Goal: Task Accomplishment & Management: Manage account settings

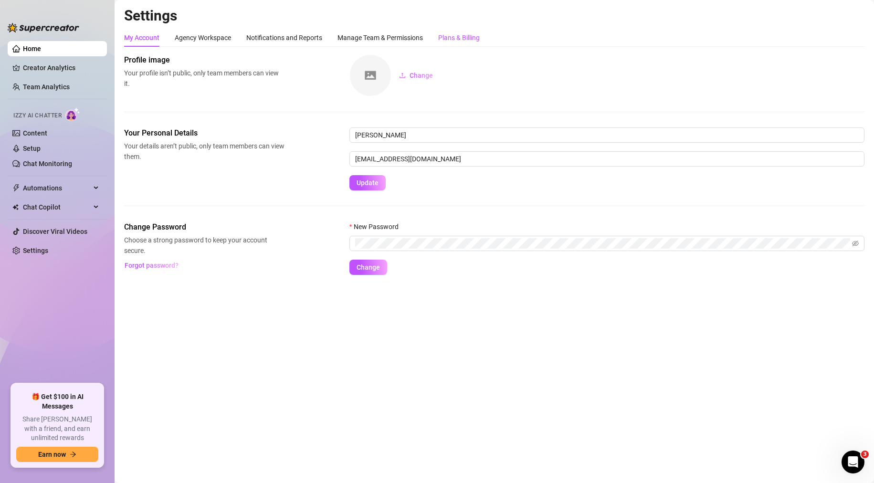
click at [440, 42] on div "Plans & Billing" at bounding box center [459, 37] width 42 height 10
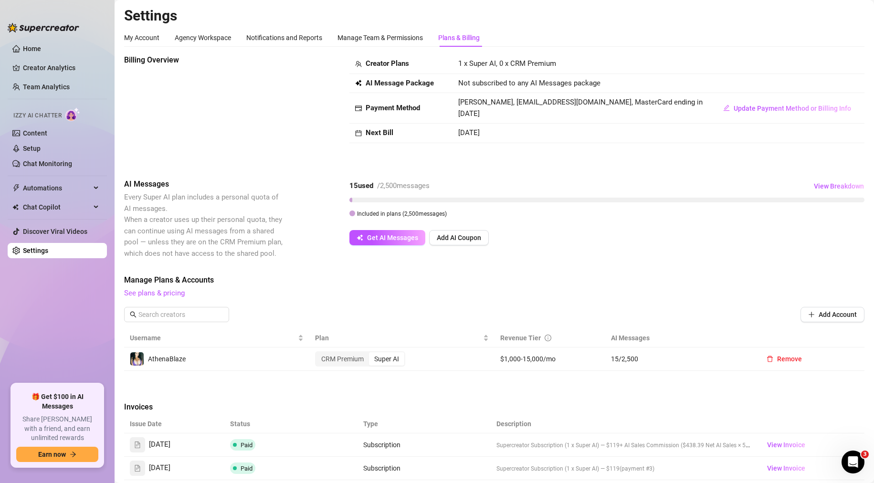
click at [322, 140] on div "Billing Overview Creator Plans 1 x Super AI, 0 x CRM Premium AI Message Package…" at bounding box center [494, 108] width 740 height 109
click at [282, 109] on div "Billing Overview" at bounding box center [204, 108] width 160 height 109
click at [41, 45] on link "Home" at bounding box center [32, 49] width 18 height 8
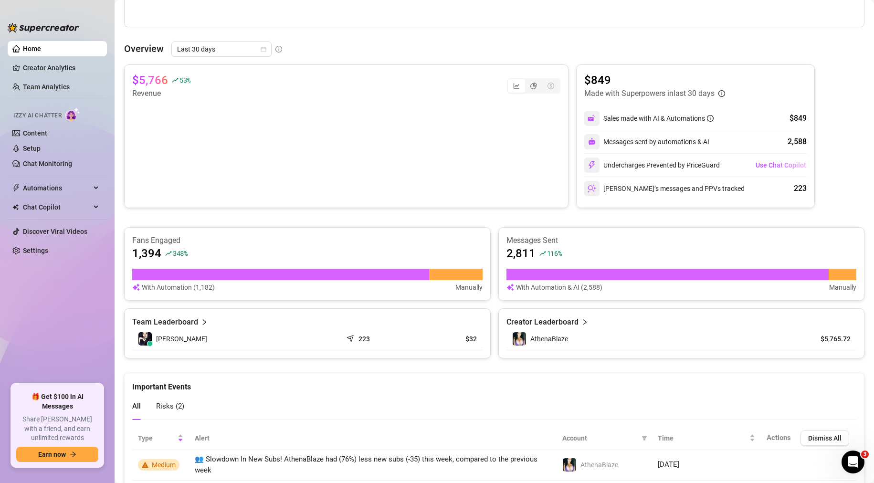
scroll to position [334, 0]
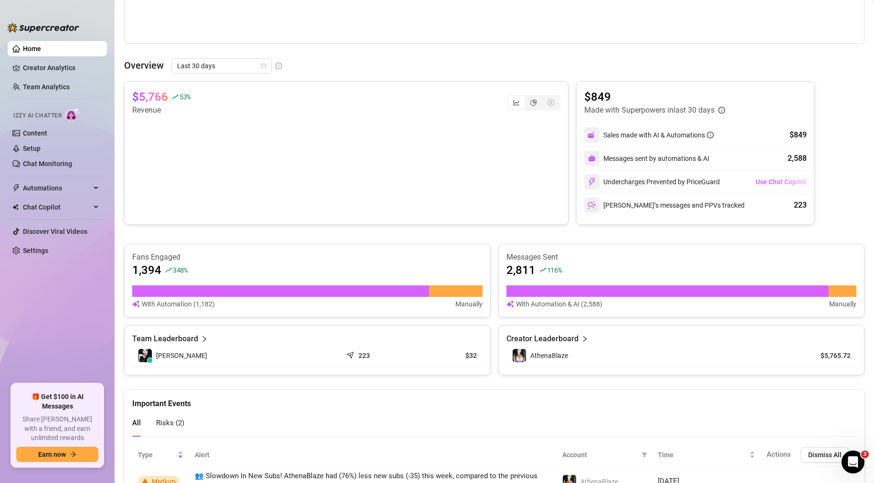
click at [624, 158] on div "Messages sent by automations & AI" at bounding box center [646, 158] width 125 height 15
click at [822, 173] on div "$5,766 53 % Revenue $849 Made with Superpowers in last 30 days Sales made with …" at bounding box center [494, 153] width 740 height 144
click at [585, 235] on div "$5,766 53 % Revenue $849 Made with Superpowers in last 30 days Sales made with …" at bounding box center [494, 228] width 740 height 294
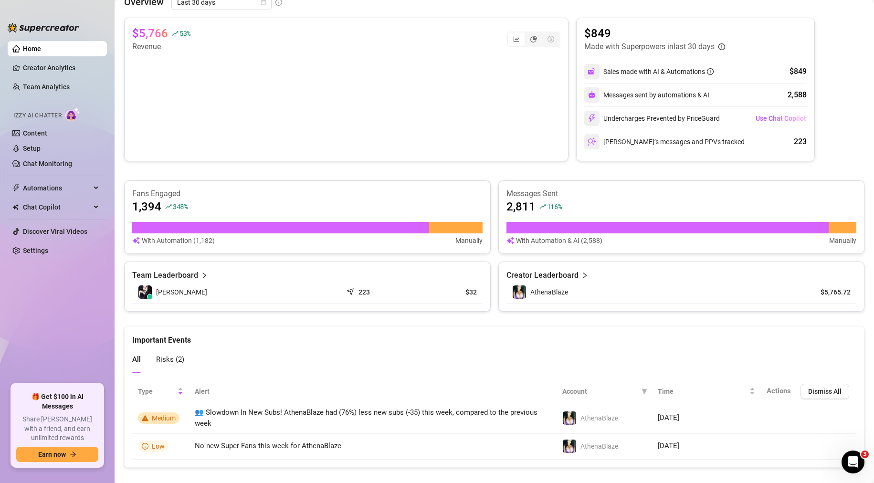
scroll to position [411, 0]
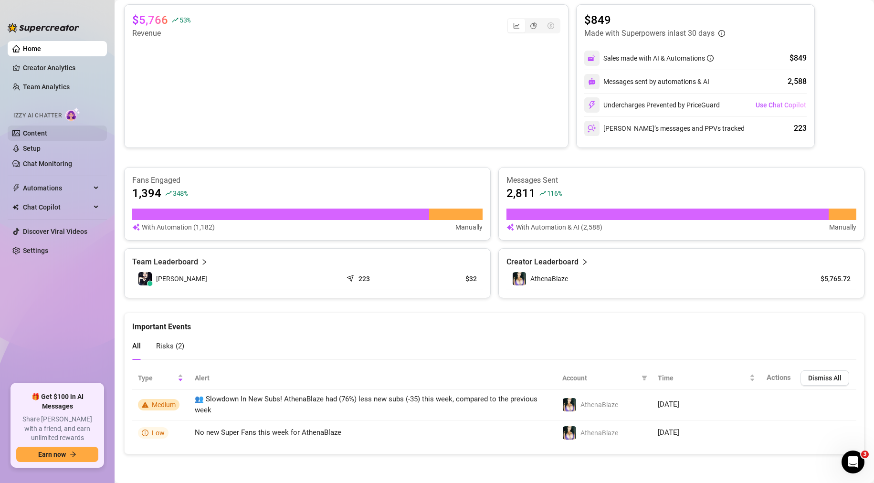
click at [37, 134] on link "Content" at bounding box center [35, 133] width 24 height 8
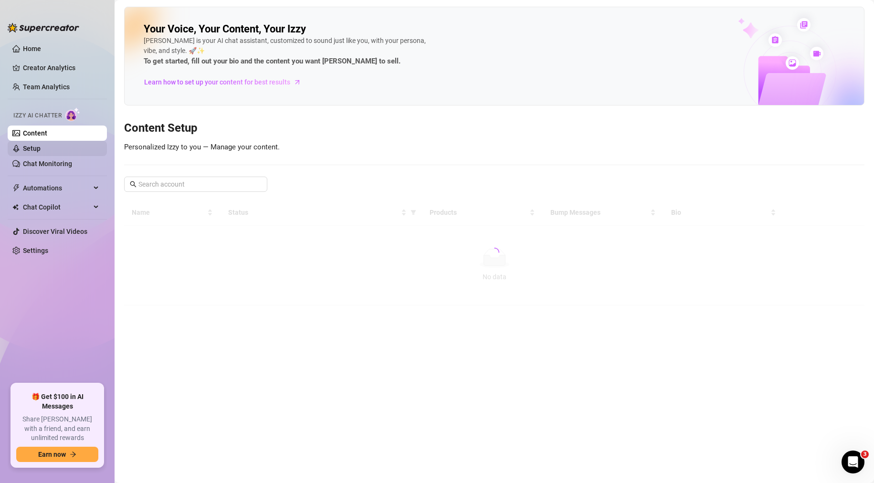
click at [41, 152] on link "Setup" at bounding box center [32, 149] width 18 height 8
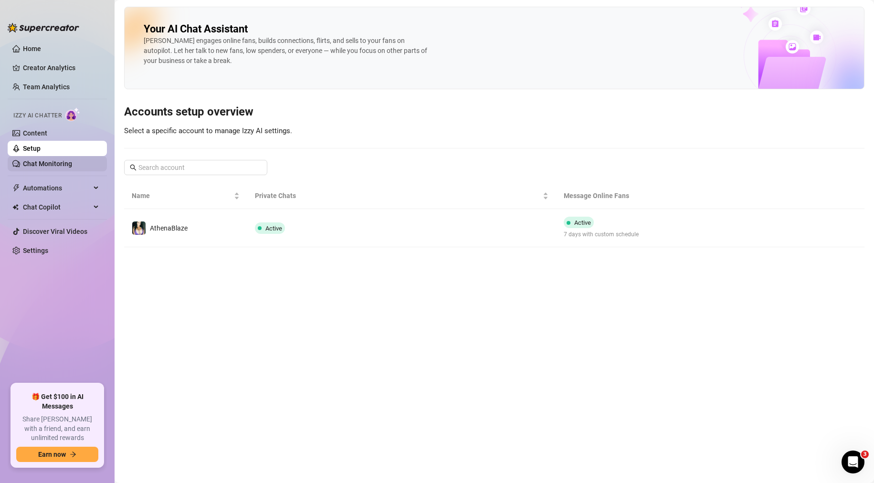
click at [65, 164] on link "Chat Monitoring" at bounding box center [47, 164] width 49 height 8
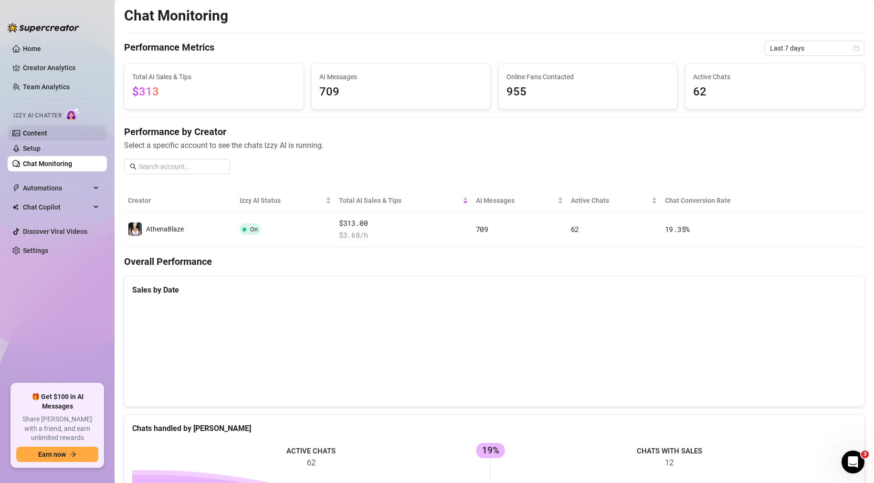
click at [42, 131] on link "Content" at bounding box center [35, 133] width 24 height 8
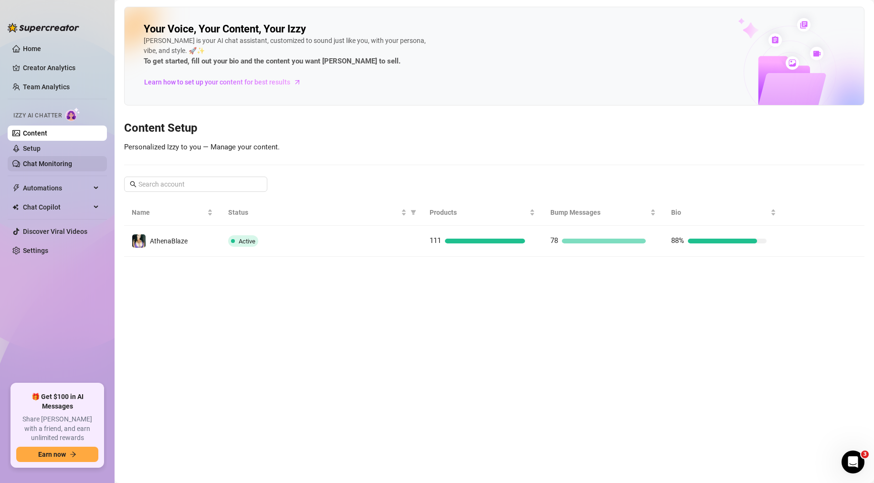
click at [51, 165] on link "Chat Monitoring" at bounding box center [47, 164] width 49 height 8
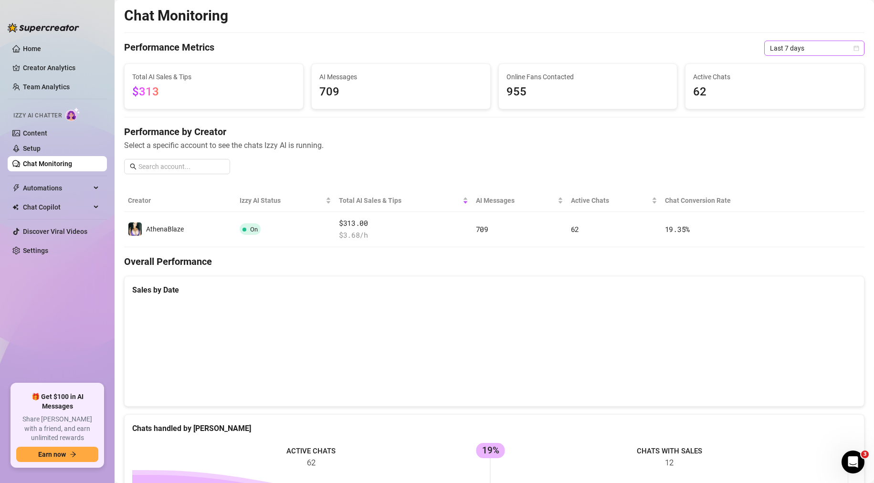
click at [796, 50] on span "Last 7 days" at bounding box center [814, 48] width 89 height 14
click at [792, 98] on div "Last 30 days" at bounding box center [805, 98] width 85 height 10
click at [556, 40] on div "Chat Monitoring Performance Metrics Last 30 days Last 30 days Total AI Sales & …" at bounding box center [494, 329] width 740 height 644
click at [624, 155] on div "Performance by Creator Select a specific account to see the chats Izzy AI is ru…" at bounding box center [494, 153] width 740 height 57
click at [31, 45] on link "Home" at bounding box center [32, 49] width 18 height 8
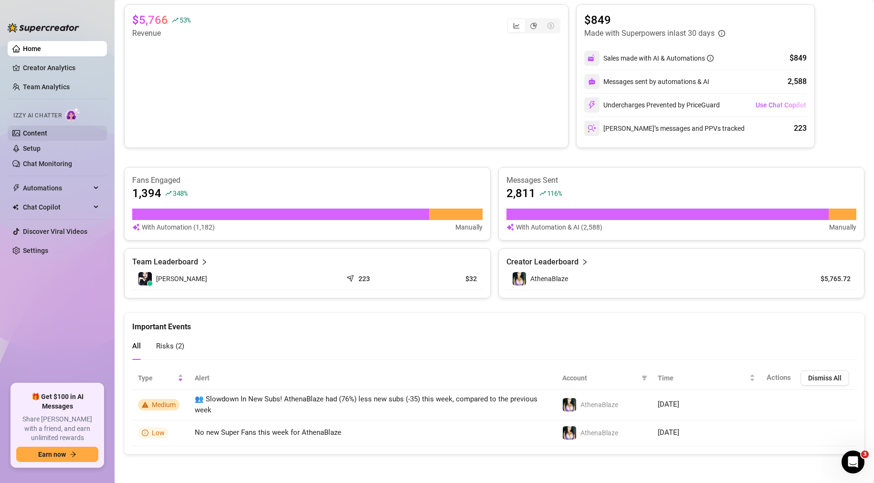
scroll to position [274, 0]
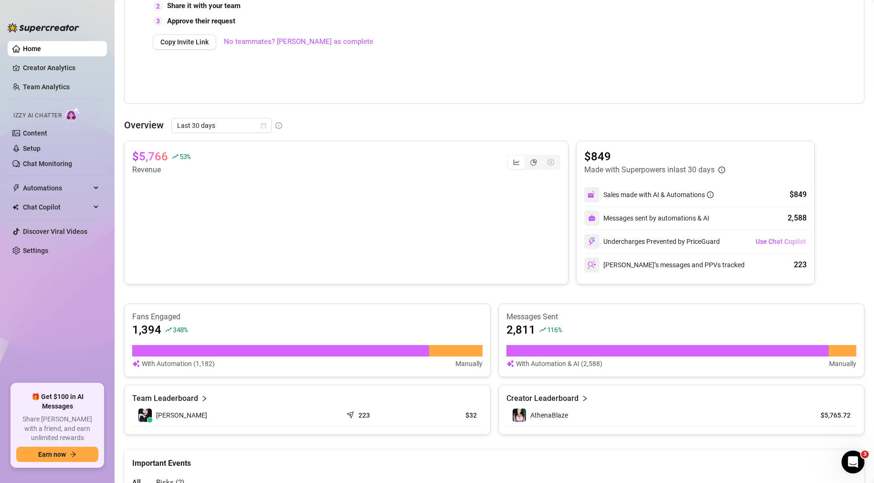
drag, startPoint x: 499, startPoint y: 339, endPoint x: -14, endPoint y: 100, distance: 565.6
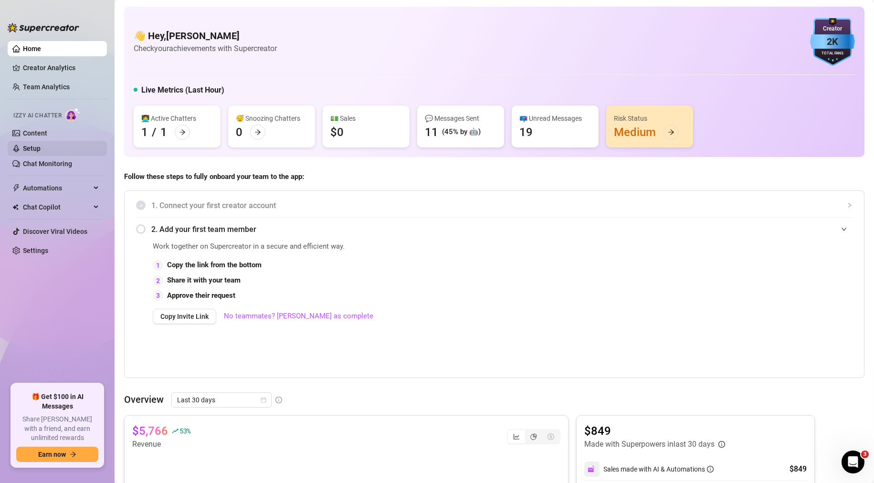
click at [41, 147] on link "Setup" at bounding box center [32, 149] width 18 height 8
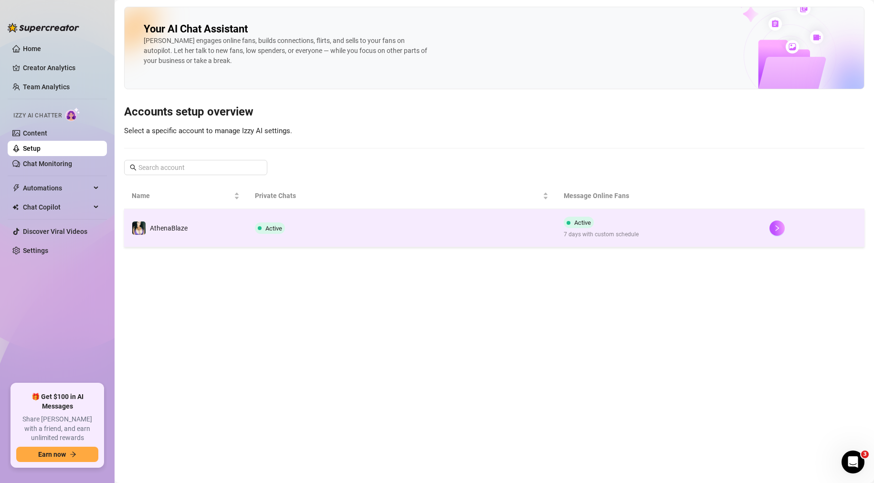
click at [323, 240] on td "Active" at bounding box center [401, 228] width 308 height 38
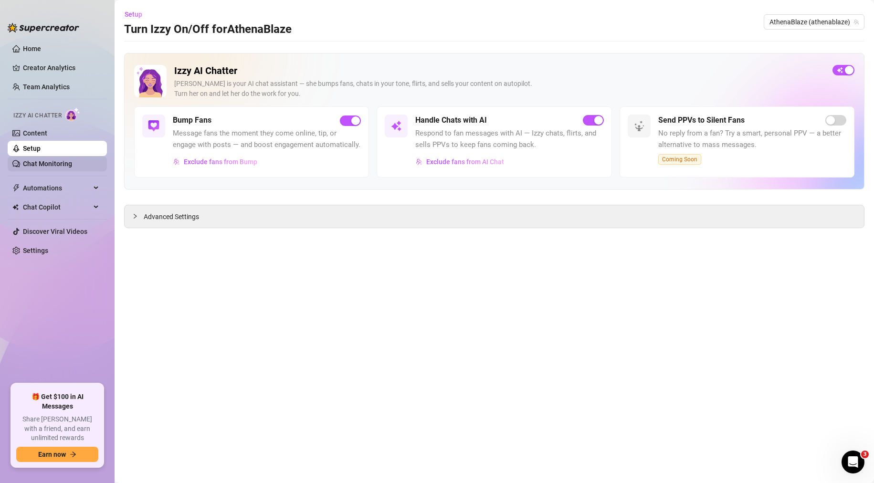
click at [61, 164] on link "Chat Monitoring" at bounding box center [47, 164] width 49 height 8
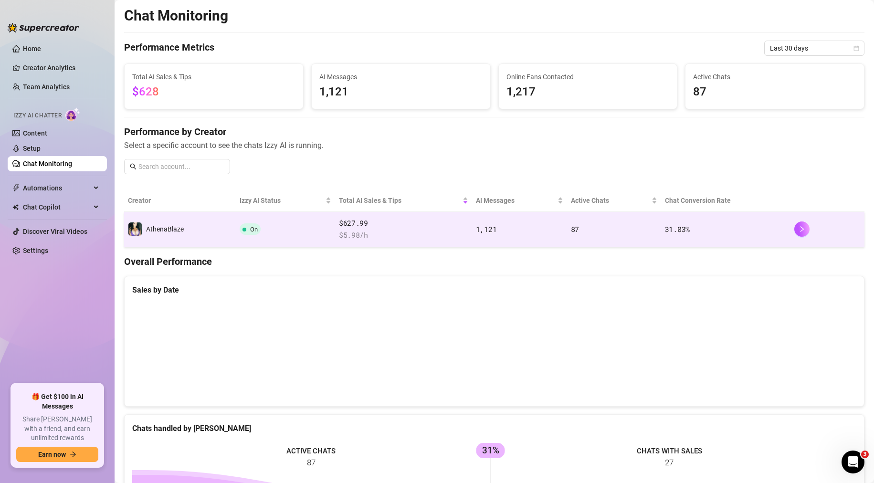
scroll to position [197, 0]
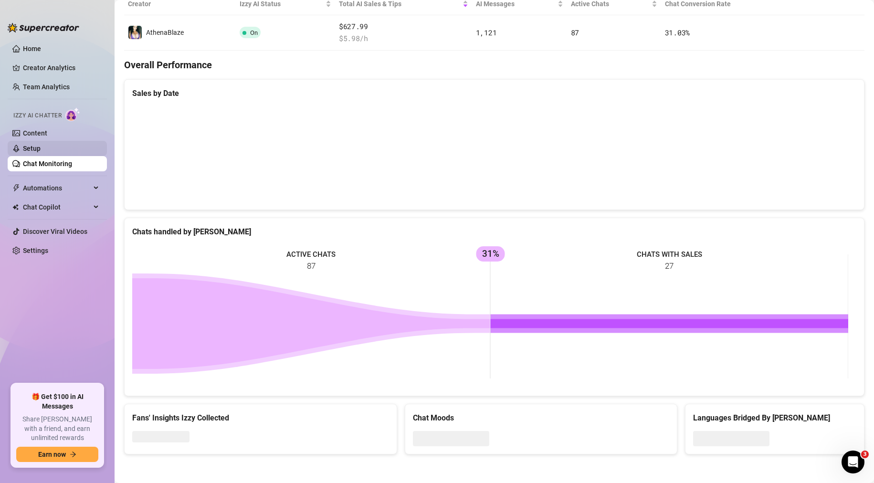
click at [41, 146] on link "Setup" at bounding box center [32, 149] width 18 height 8
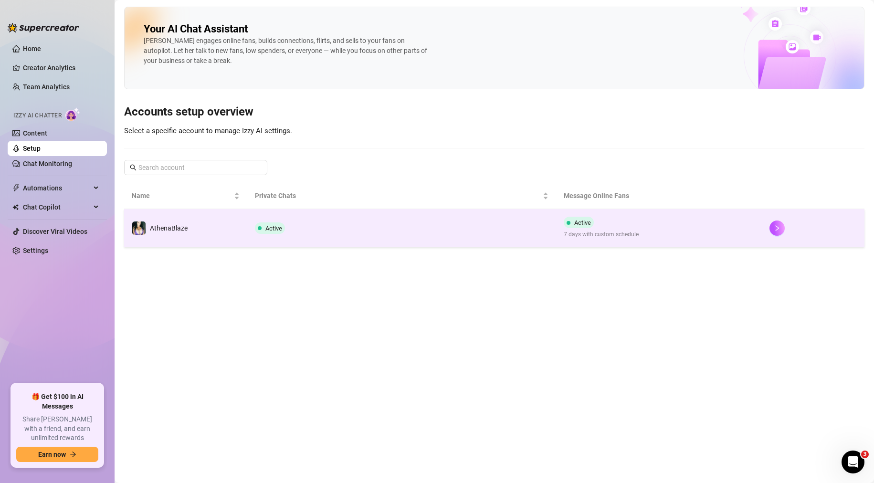
click at [174, 228] on span "AthenaBlaze" at bounding box center [169, 228] width 38 height 8
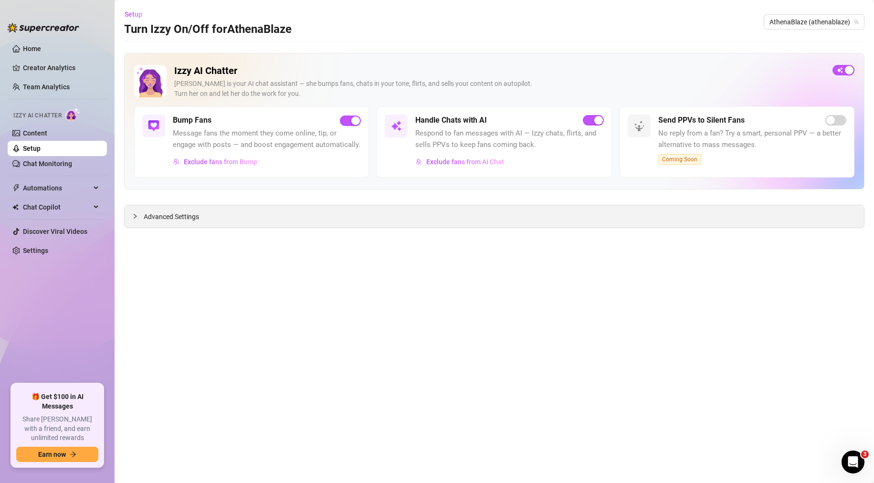
click at [161, 223] on div "Advanced Settings" at bounding box center [494, 216] width 739 height 22
click at [145, 218] on span "Advanced Settings" at bounding box center [171, 216] width 55 height 10
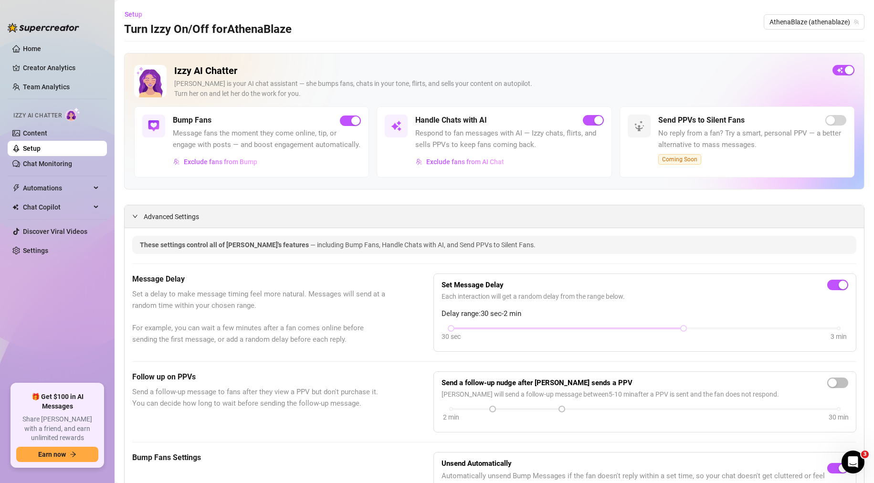
click at [136, 220] on div "Advanced Settings" at bounding box center [494, 216] width 739 height 22
click at [44, 132] on link "Content" at bounding box center [35, 133] width 24 height 8
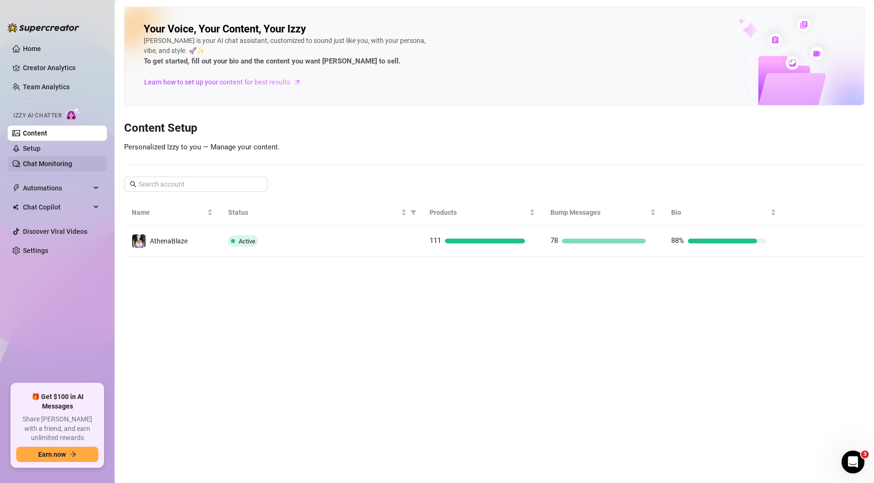
click at [45, 164] on link "Chat Monitoring" at bounding box center [47, 164] width 49 height 8
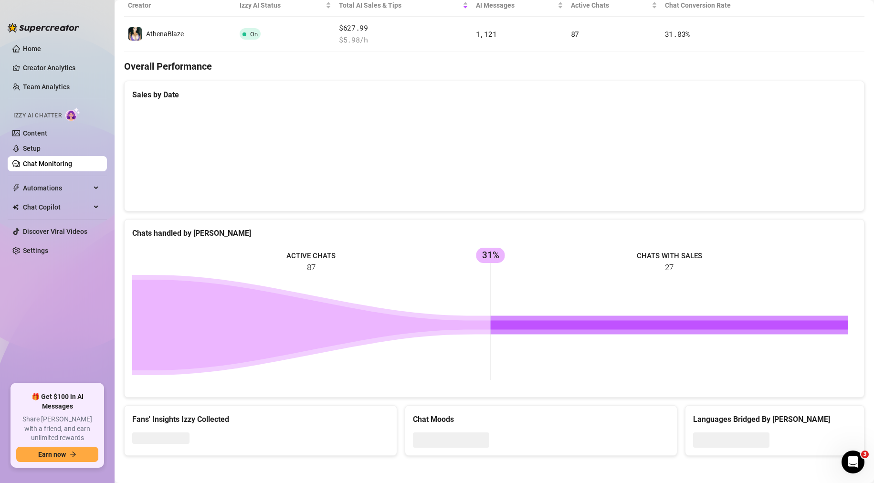
scroll to position [197, 0]
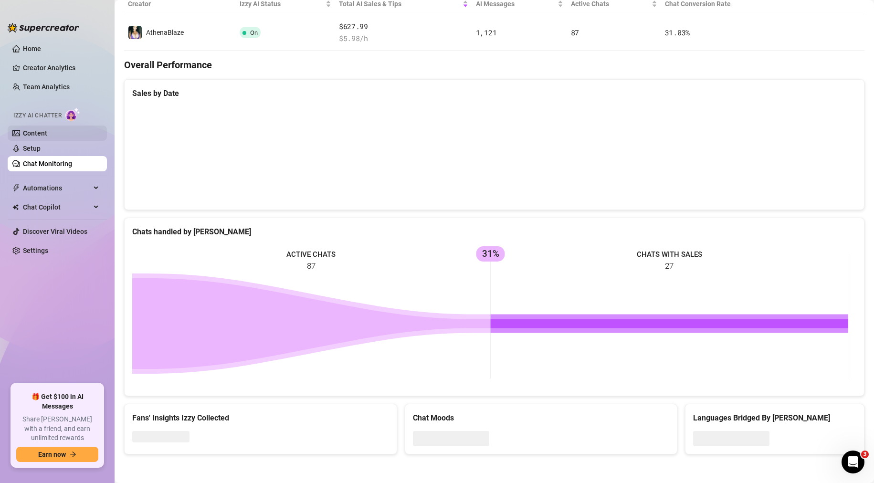
click at [45, 134] on link "Content" at bounding box center [35, 133] width 24 height 8
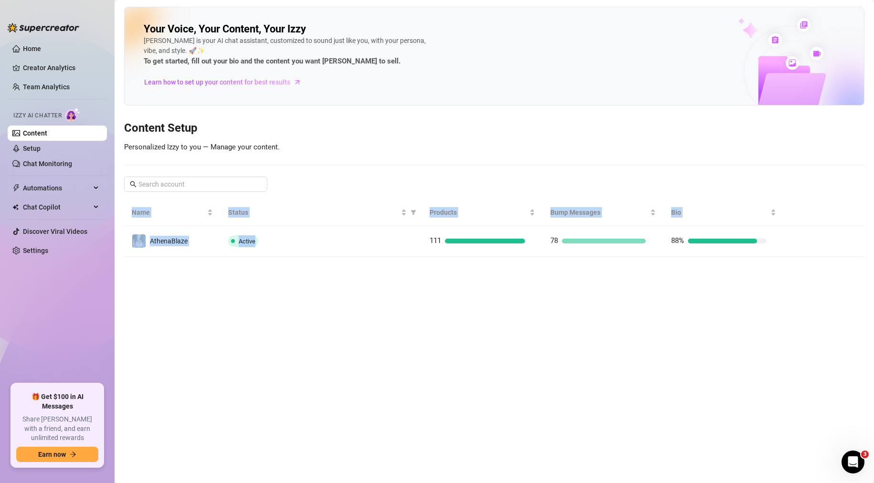
drag, startPoint x: 375, startPoint y: 236, endPoint x: 805, endPoint y: 270, distance: 431.2
click at [808, 271] on main "Your Voice, Your Content, Your [PERSON_NAME] is your AI chat assistant, customi…" at bounding box center [493, 241] width 759 height 483
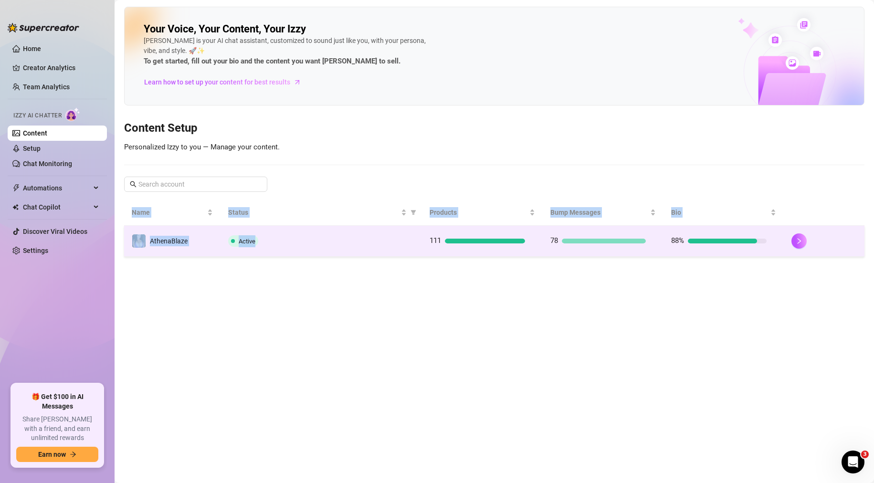
click at [725, 234] on td "88%" at bounding box center [723, 241] width 121 height 31
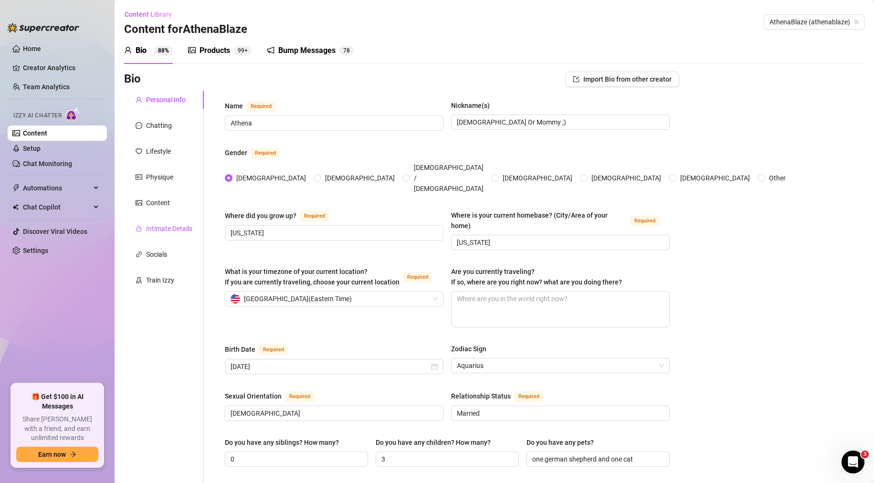
click at [154, 226] on div "Intimate Details" at bounding box center [169, 228] width 46 height 10
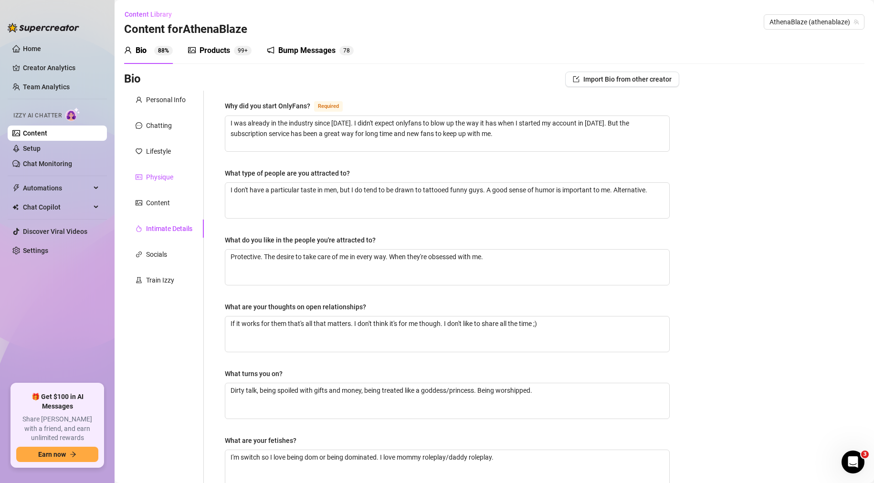
click at [156, 180] on div "Physique" at bounding box center [159, 177] width 27 height 10
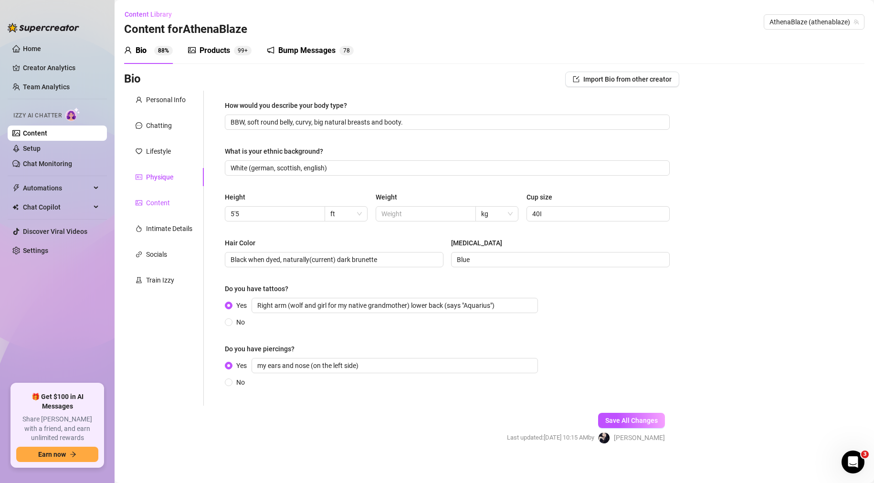
click at [159, 202] on div "Content" at bounding box center [158, 203] width 24 height 10
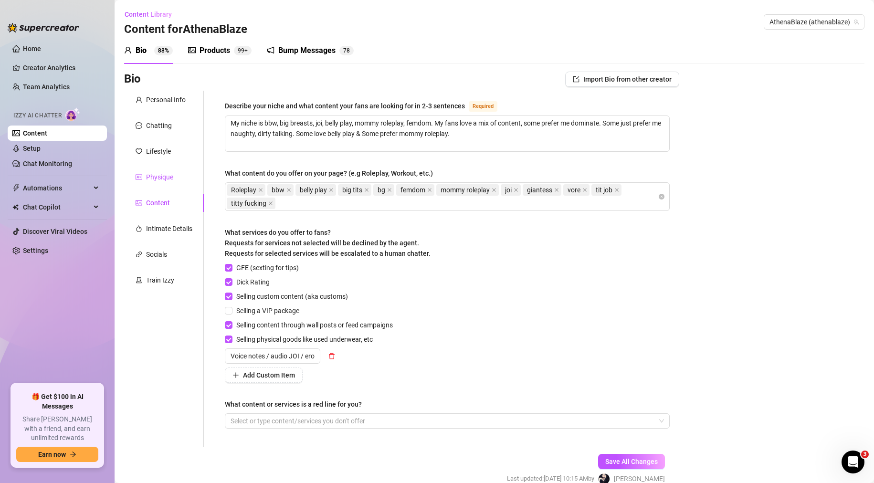
click at [159, 174] on div "Physique" at bounding box center [159, 177] width 27 height 10
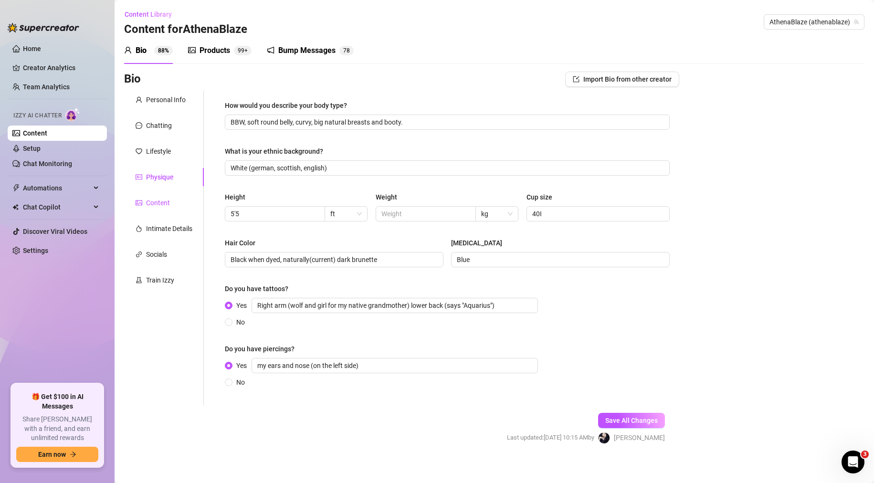
click at [156, 201] on div "Content" at bounding box center [158, 203] width 24 height 10
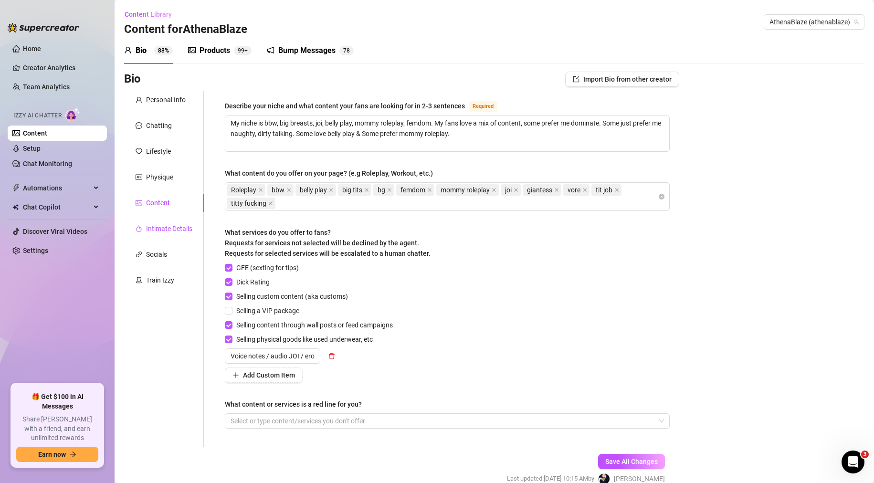
click at [163, 224] on div "Intimate Details" at bounding box center [169, 228] width 46 height 10
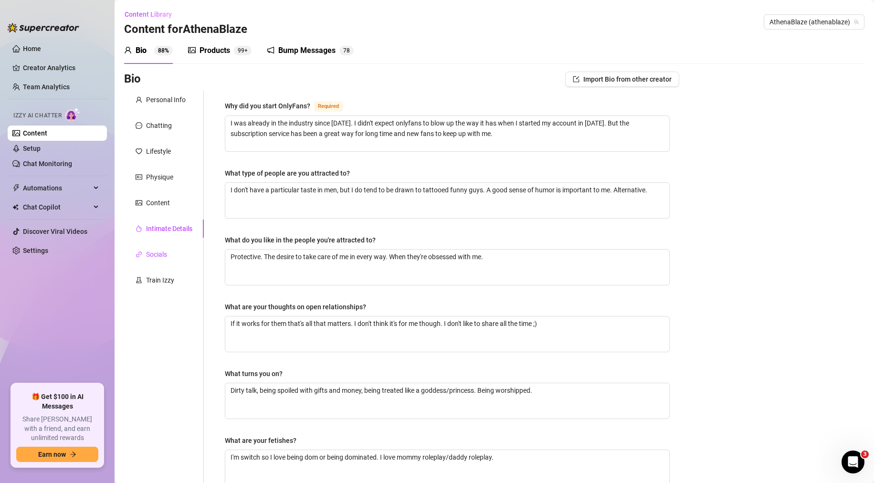
click at [162, 254] on div "Socials" at bounding box center [156, 254] width 21 height 10
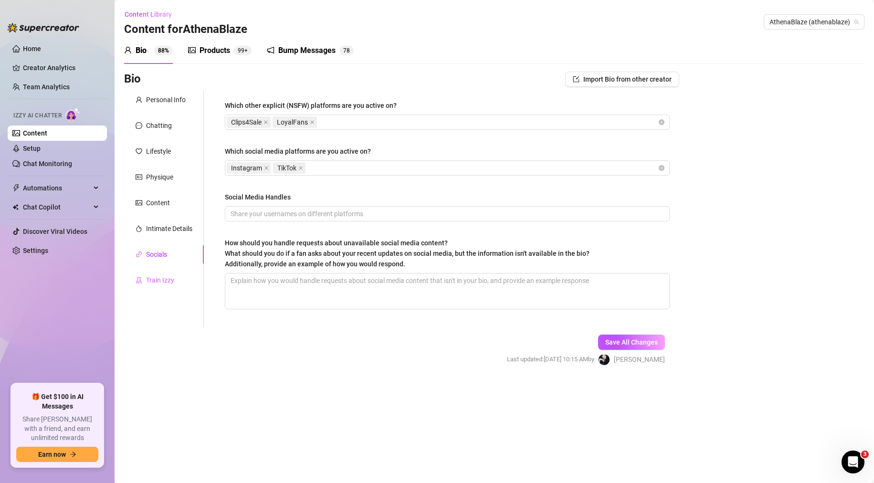
click at [162, 287] on div "Train Izzy" at bounding box center [164, 280] width 80 height 18
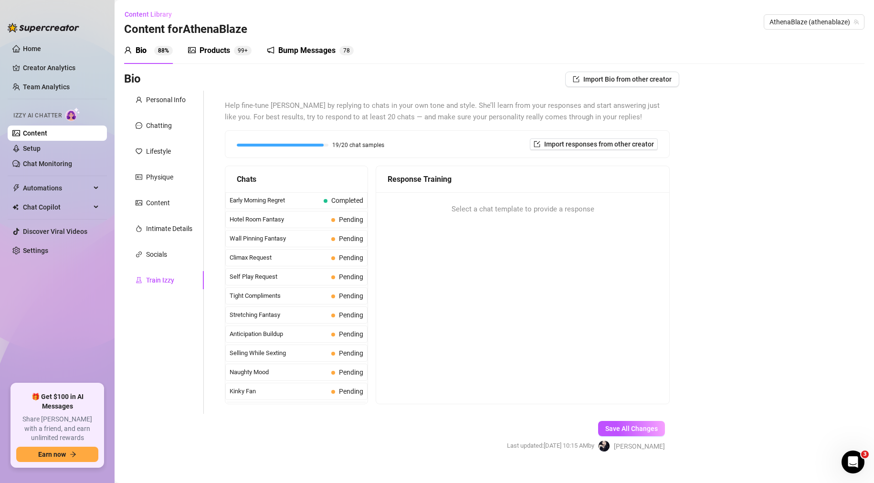
scroll to position [387, 0]
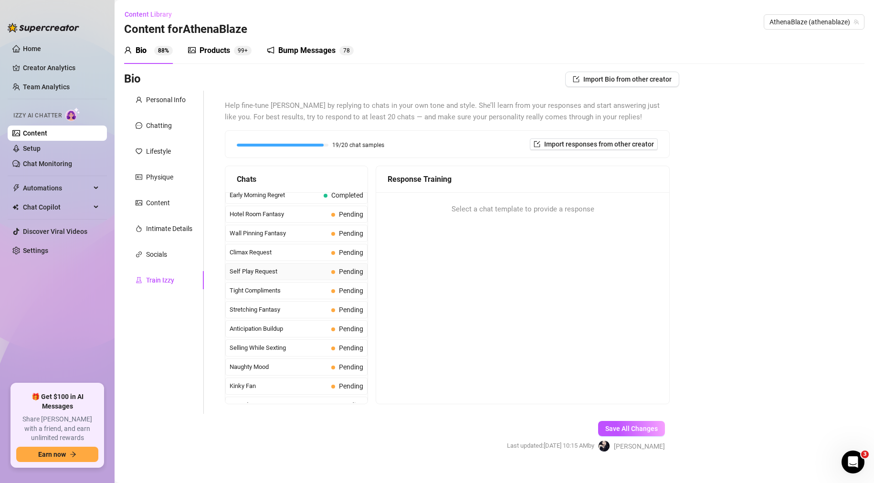
click at [331, 272] on span "Pending" at bounding box center [347, 271] width 32 height 10
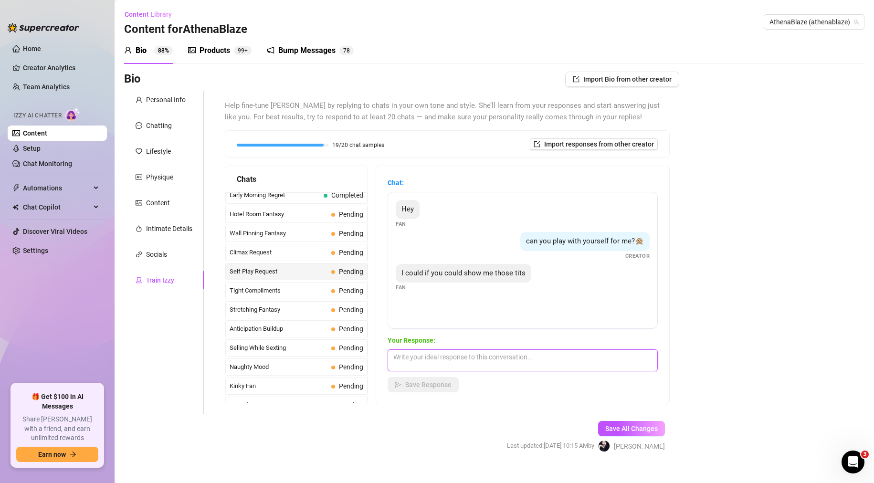
click at [437, 355] on textarea at bounding box center [522, 360] width 270 height 22
click at [478, 353] on textarea at bounding box center [522, 360] width 270 height 22
click at [284, 287] on span "Tight Compliments" at bounding box center [278, 291] width 98 height 10
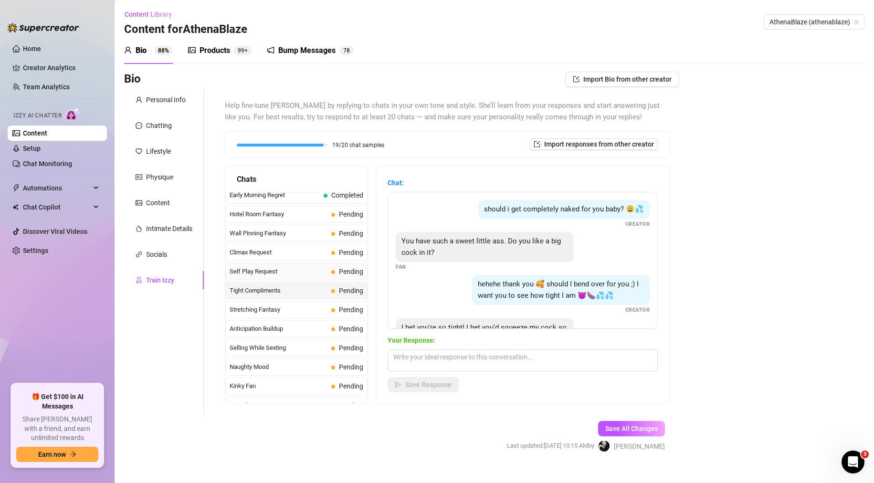
click at [291, 270] on span "Self Play Request" at bounding box center [278, 272] width 98 height 10
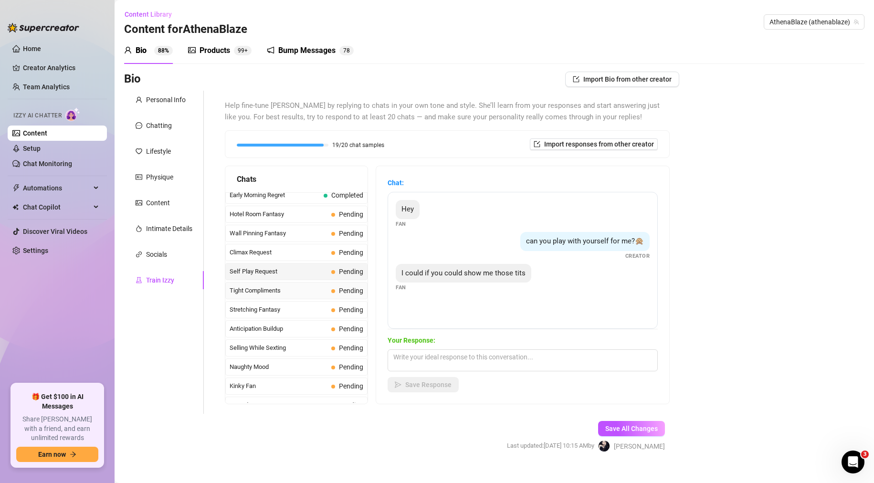
click at [305, 286] on span "Tight Compliments" at bounding box center [278, 291] width 98 height 10
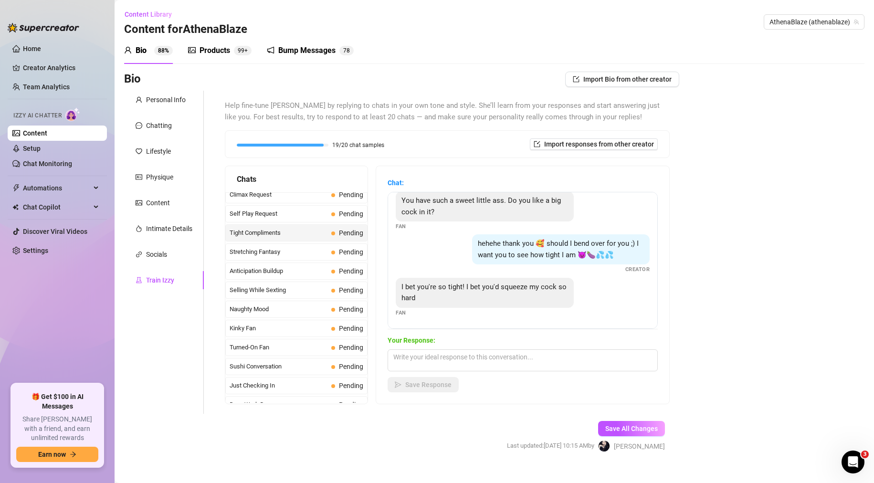
scroll to position [453, 0]
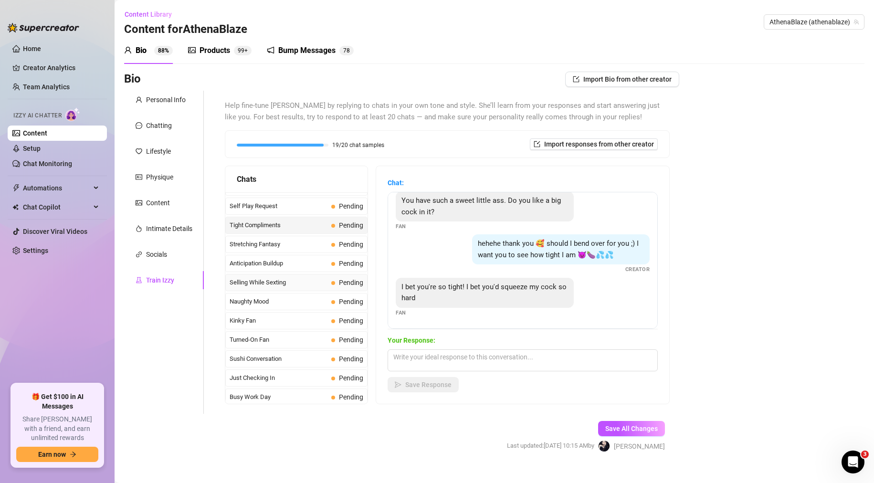
click at [301, 284] on span "Selling While Sexting" at bounding box center [278, 283] width 98 height 10
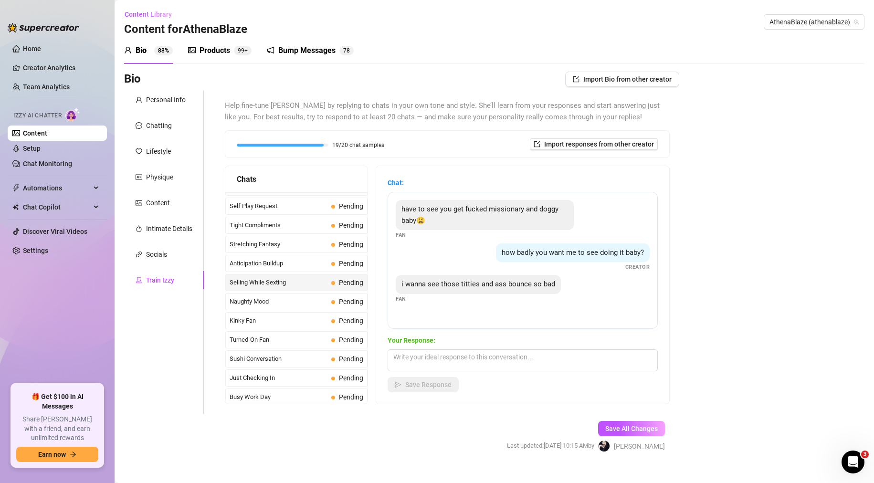
scroll to position [477, 0]
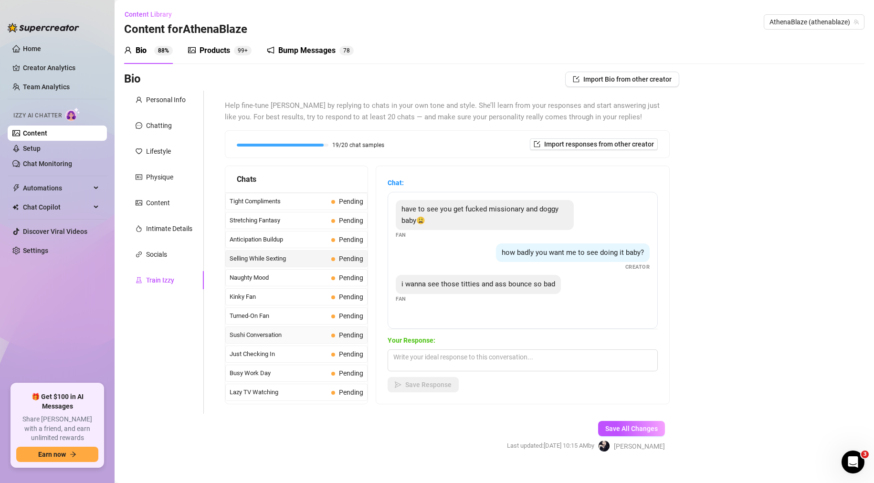
click at [335, 339] on span "Pending" at bounding box center [347, 335] width 32 height 10
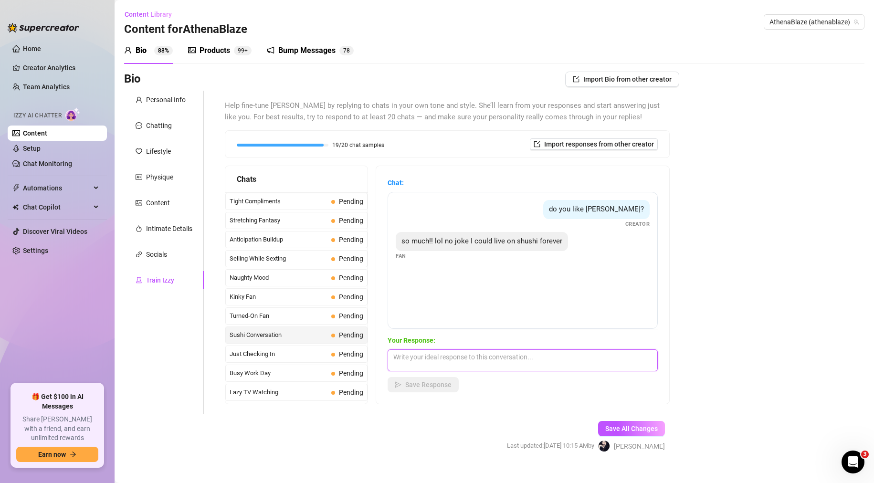
click at [511, 362] on textarea at bounding box center [522, 360] width 270 height 22
click at [284, 352] on span "Just Checking In" at bounding box center [278, 354] width 98 height 10
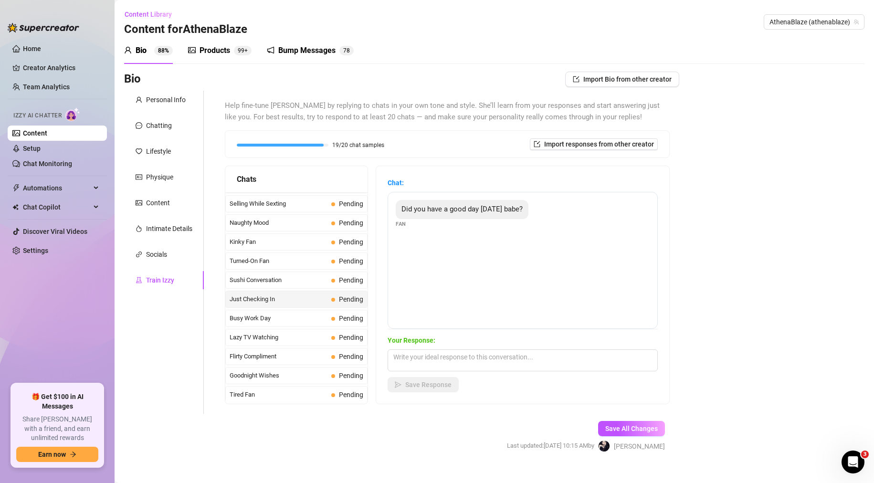
scroll to position [542, 0]
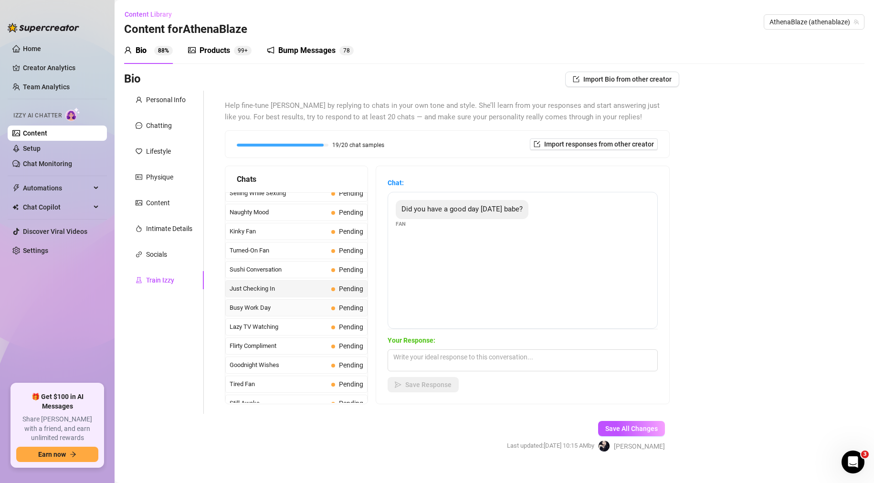
click at [331, 310] on span "Pending" at bounding box center [347, 307] width 32 height 10
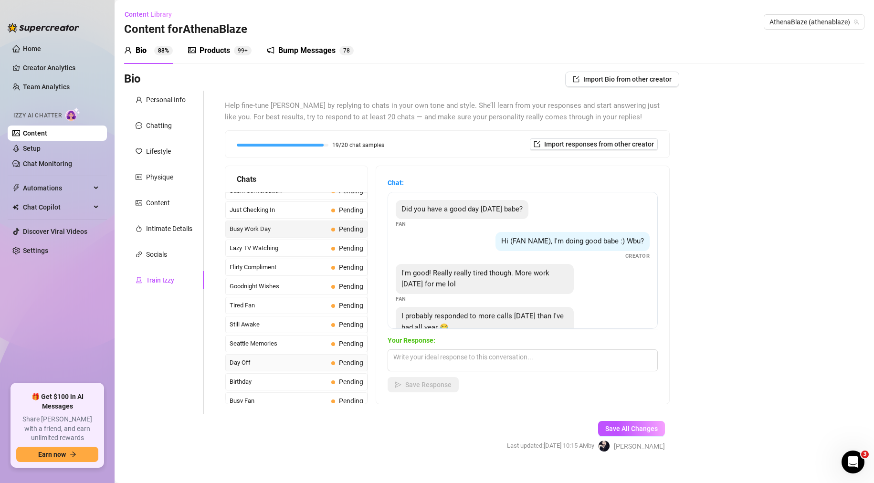
scroll to position [637, 0]
click at [289, 361] on span "Birthday" at bounding box center [278, 365] width 98 height 10
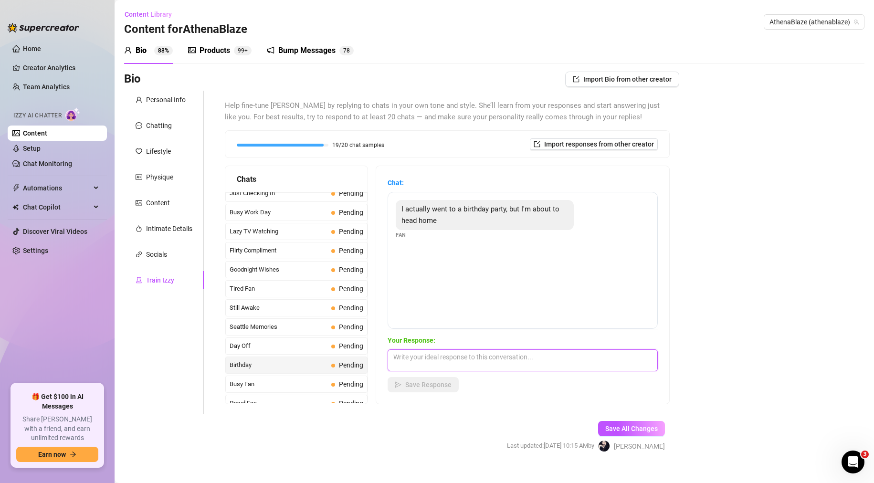
click at [520, 366] on textarea at bounding box center [522, 360] width 270 height 22
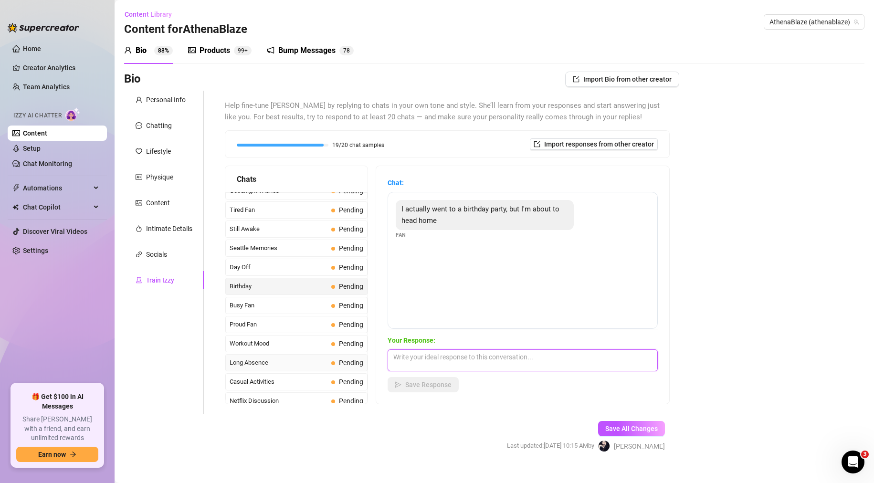
scroll to position [733, 0]
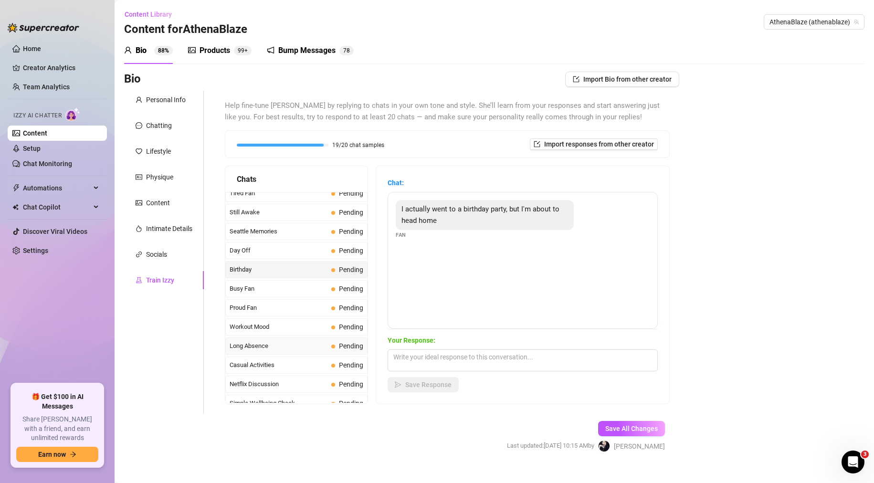
click at [299, 346] on span "Long Absence" at bounding box center [278, 346] width 98 height 10
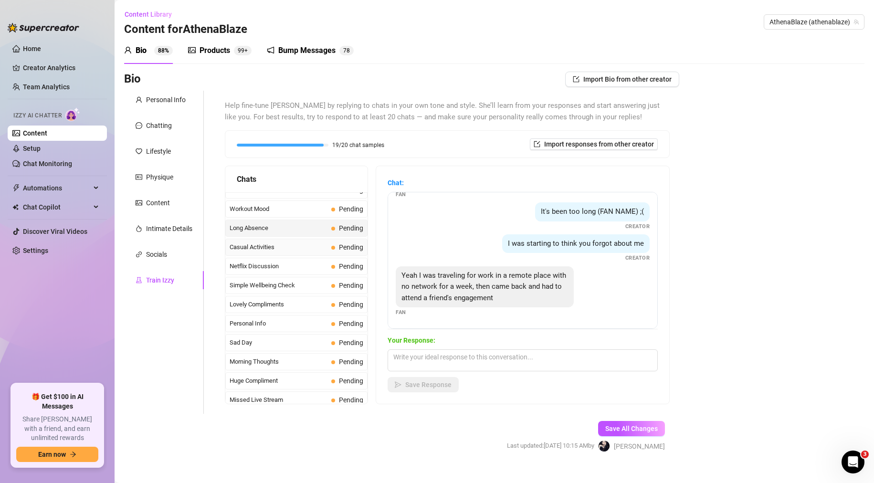
scroll to position [856, 0]
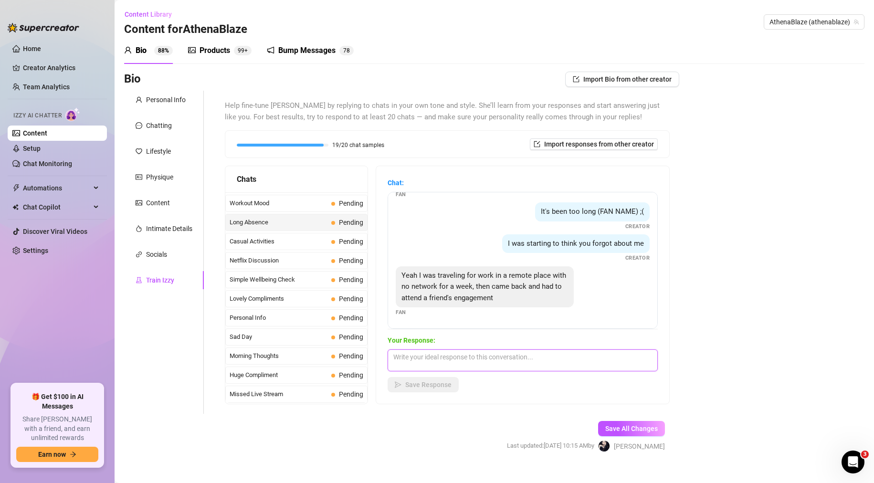
click at [512, 368] on textarea at bounding box center [522, 360] width 270 height 22
click at [518, 368] on textarea at bounding box center [522, 360] width 270 height 22
type textarea "I"
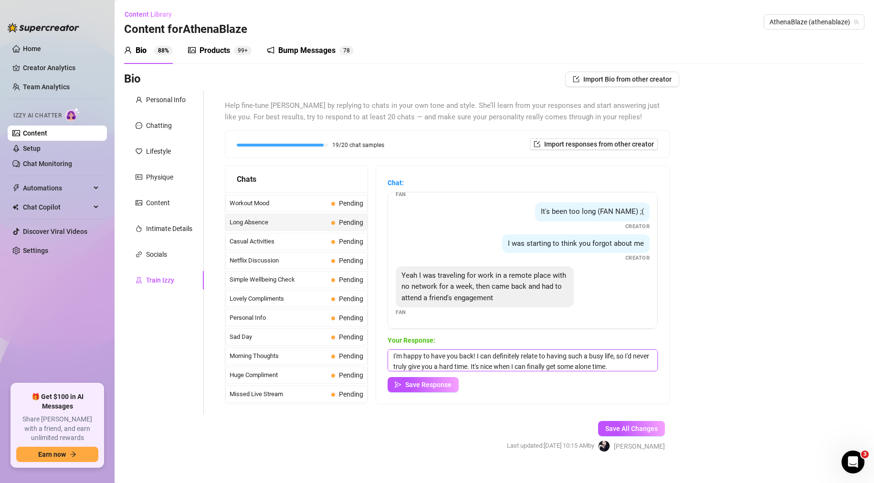
click at [594, 366] on textarea "I'm happy to have you back! I can definitely relate to having such a busy life,…" at bounding box center [522, 360] width 270 height 22
click at [447, 370] on textarea "I'm happy to have you back! I can definitely relate to having such a busy life,…" at bounding box center [522, 360] width 270 height 22
type textarea "I'm happy to have you back! I can definitely relate to having such a busy life,…"
click at [416, 383] on span "Save Response" at bounding box center [428, 385] width 46 height 8
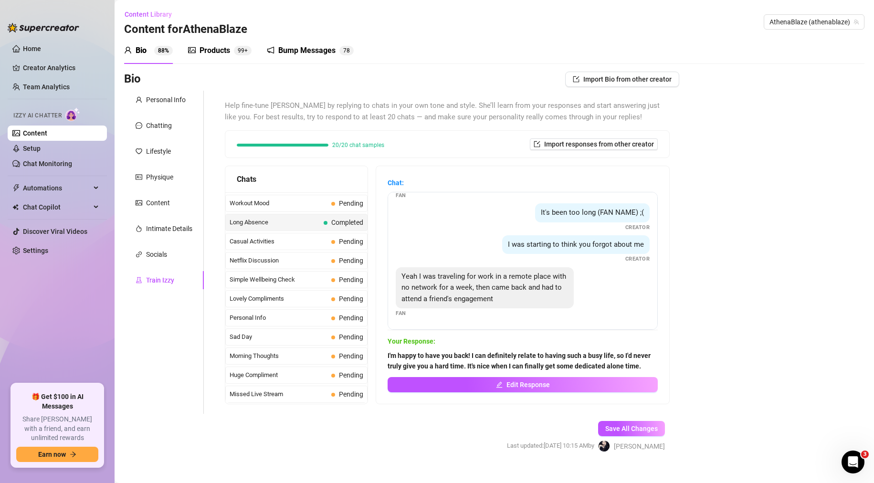
scroll to position [29, 0]
click at [279, 379] on span "Huge Compliment" at bounding box center [278, 375] width 98 height 10
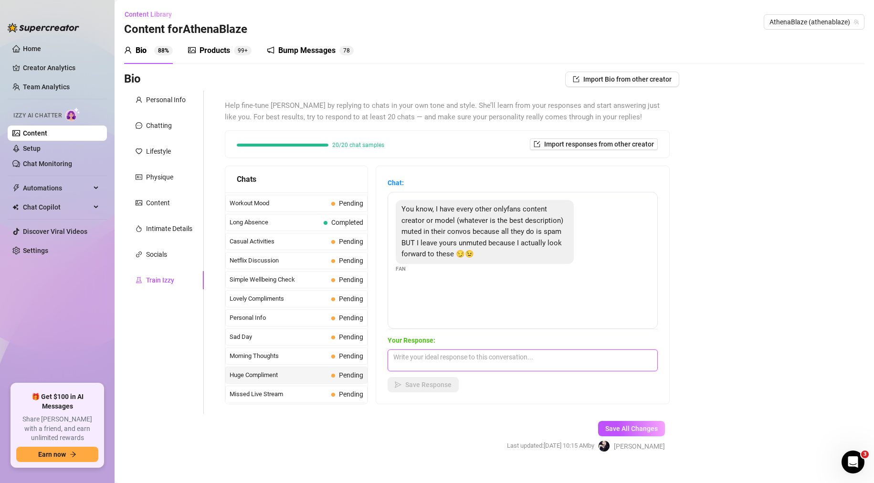
click at [472, 362] on textarea at bounding box center [522, 360] width 270 height 22
click at [538, 364] on textarea at bounding box center [522, 360] width 270 height 22
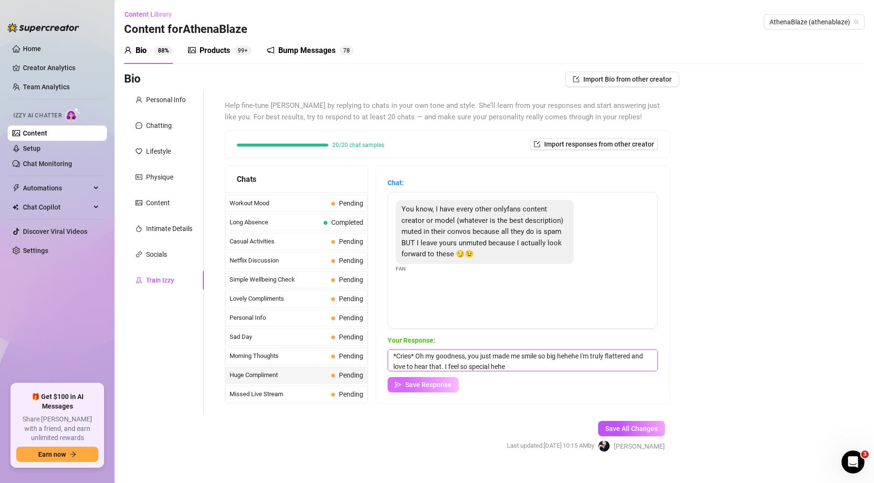
type textarea "*Cries* Oh my goodness, you just made me smile so big hehehe I'm truly flattere…"
click at [431, 384] on span "Save Response" at bounding box center [428, 385] width 46 height 8
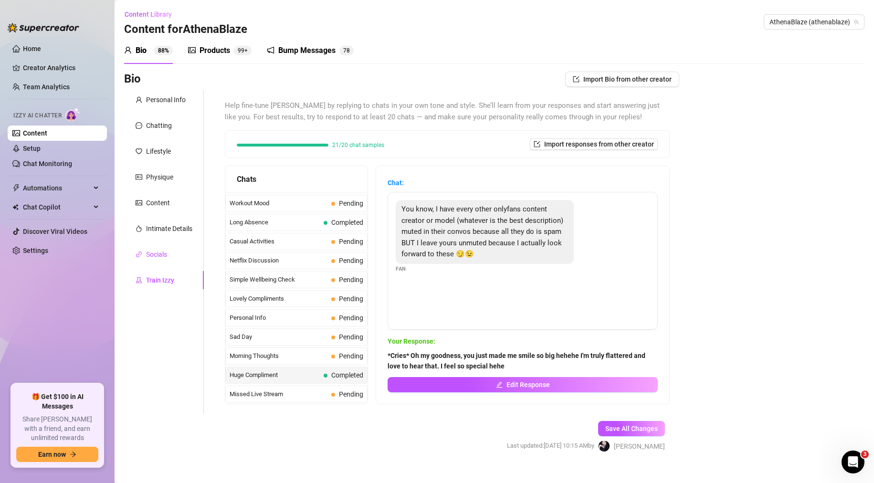
click at [147, 258] on div "Socials" at bounding box center [156, 254] width 21 height 10
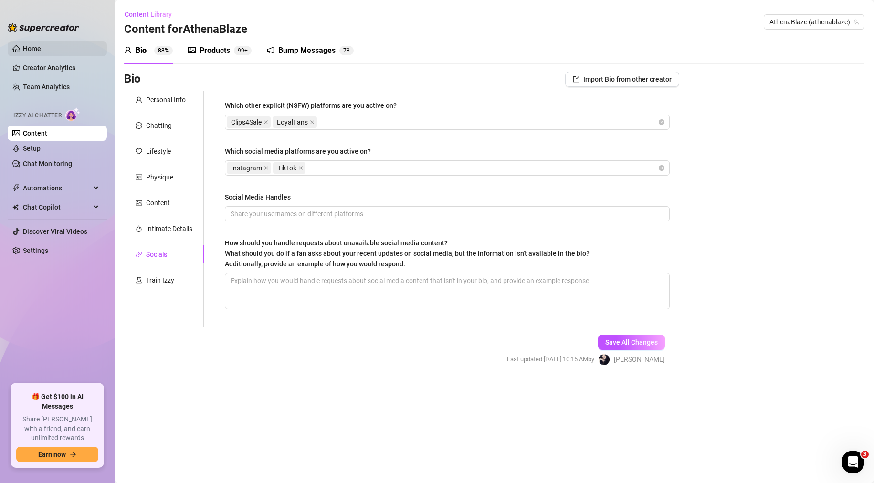
click at [26, 48] on link "Home" at bounding box center [32, 49] width 18 height 8
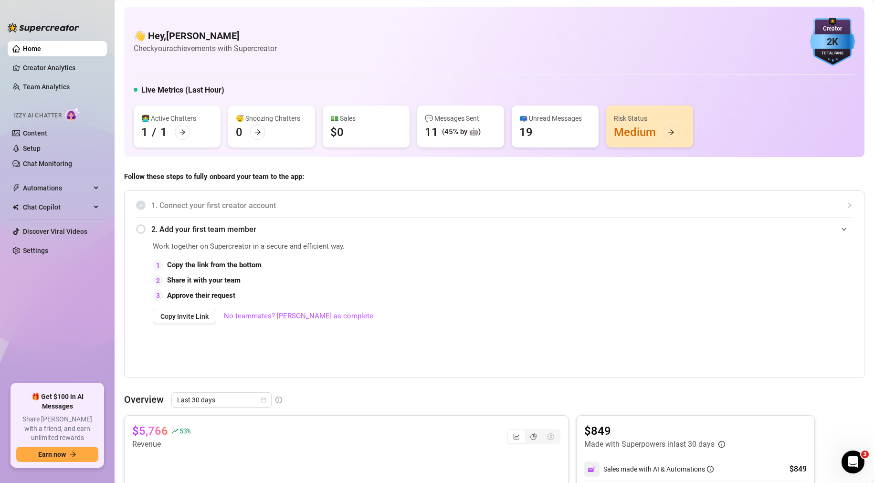
click at [516, 182] on span "Follow these steps to fully onboard your team to the app:" at bounding box center [494, 176] width 740 height 11
drag, startPoint x: 467, startPoint y: 335, endPoint x: 275, endPoint y: -25, distance: 408.1
click at [78, 271] on ul "Home Creator Analytics Team Analytics Izzy AI Chatter Content Setup Chat Monito…" at bounding box center [57, 208] width 99 height 343
